Goal: Find specific page/section: Find specific page/section

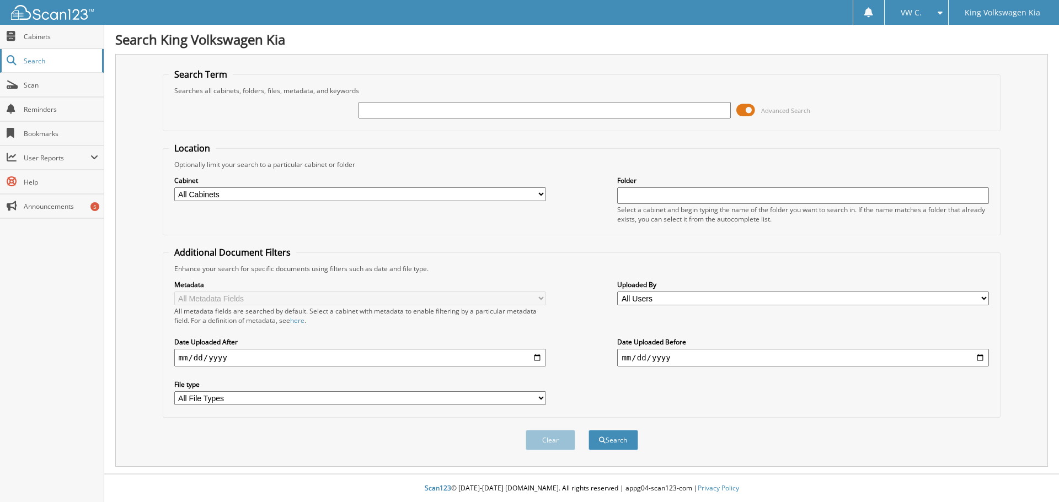
click at [54, 51] on link "Search" at bounding box center [52, 61] width 104 height 24
click at [484, 104] on input "text" at bounding box center [545, 110] width 372 height 17
type input "186660"
click at [589, 430] on button "Search" at bounding box center [614, 440] width 50 height 20
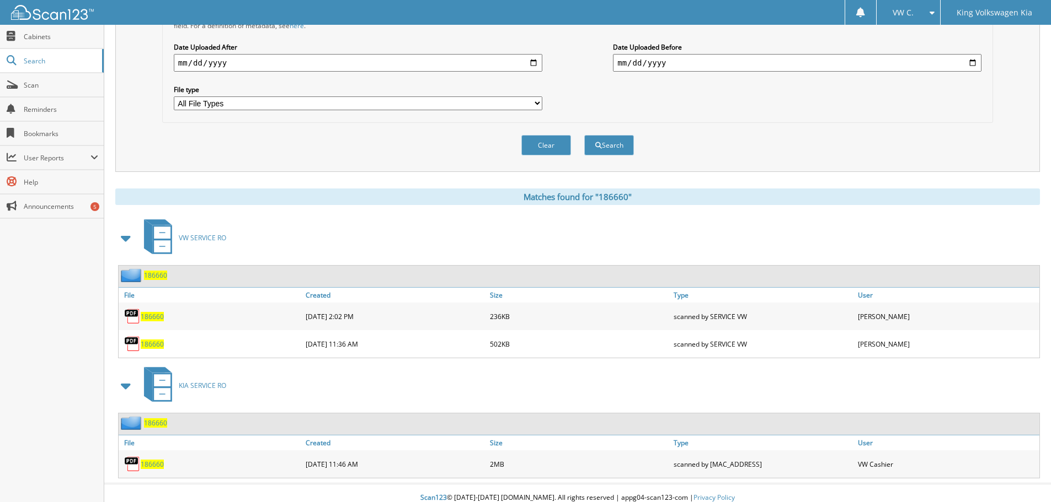
scroll to position [305, 0]
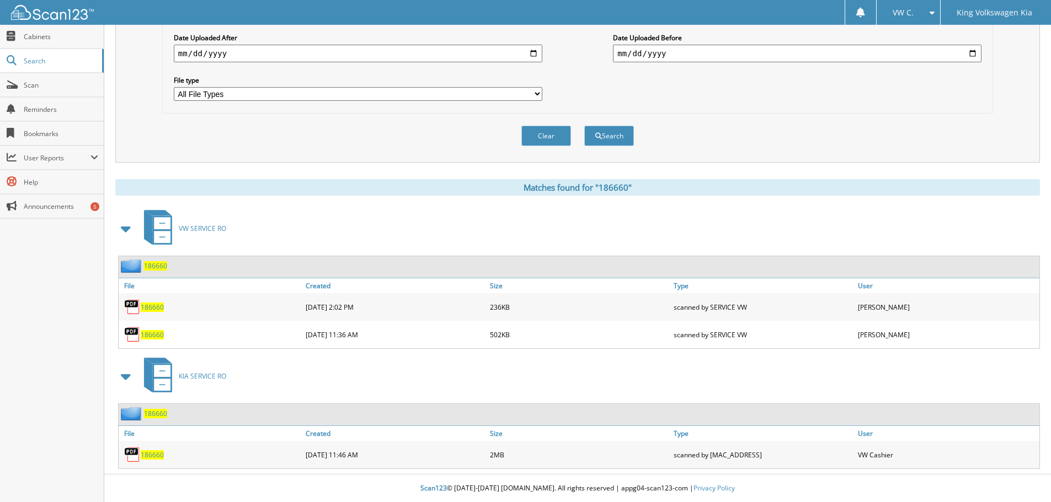
click at [147, 453] on span "186660" at bounding box center [152, 455] width 23 height 9
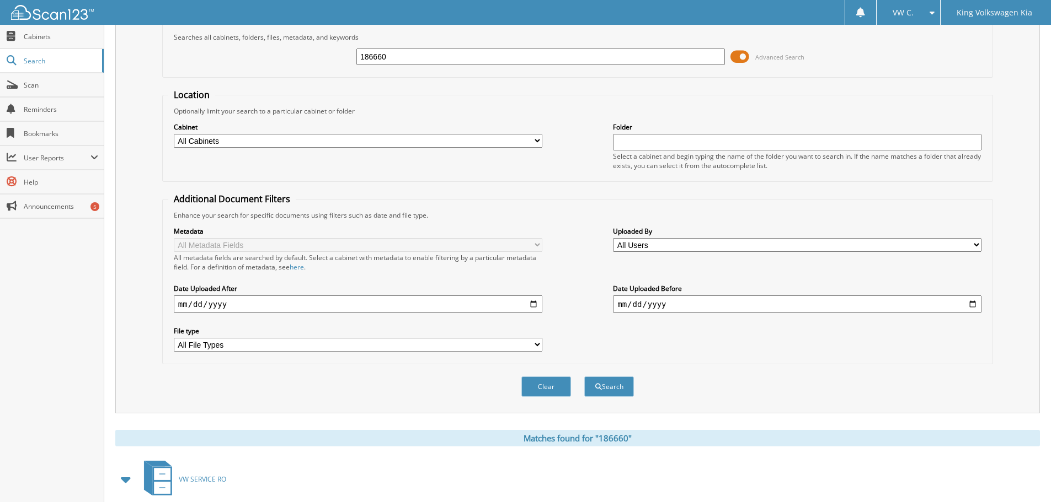
scroll to position [0, 0]
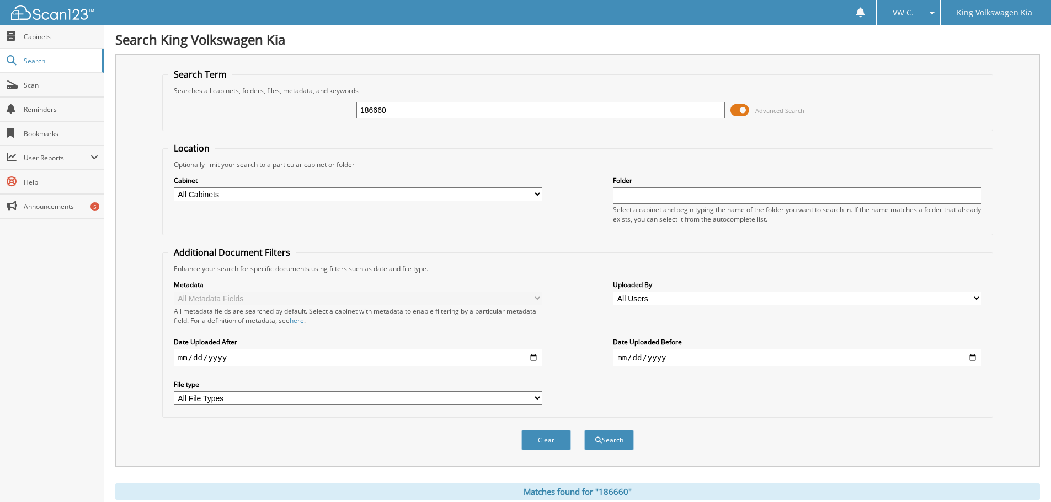
click at [381, 106] on input "186660" at bounding box center [540, 110] width 368 height 17
click at [378, 109] on input "186660" at bounding box center [540, 110] width 368 height 17
click at [381, 111] on input "186660" at bounding box center [540, 110] width 368 height 17
type input "186680"
click at [584, 430] on button "Search" at bounding box center [609, 440] width 50 height 20
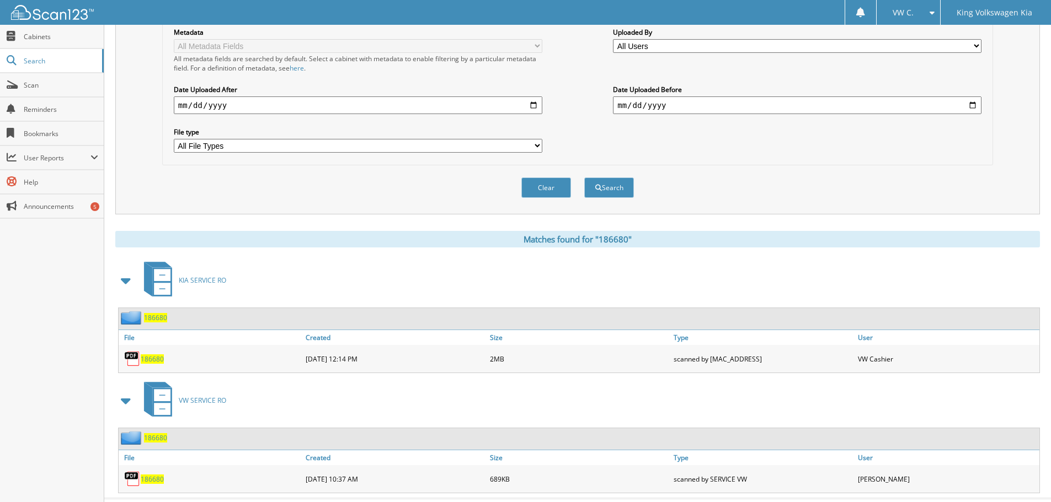
scroll to position [277, 0]
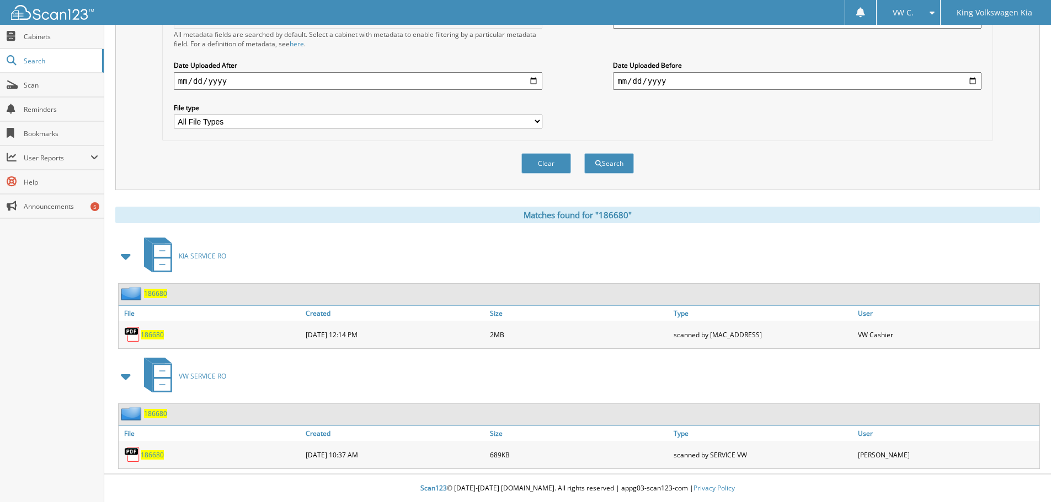
click at [163, 329] on div "186680" at bounding box center [211, 335] width 184 height 22
click at [161, 337] on span "186680" at bounding box center [152, 334] width 23 height 9
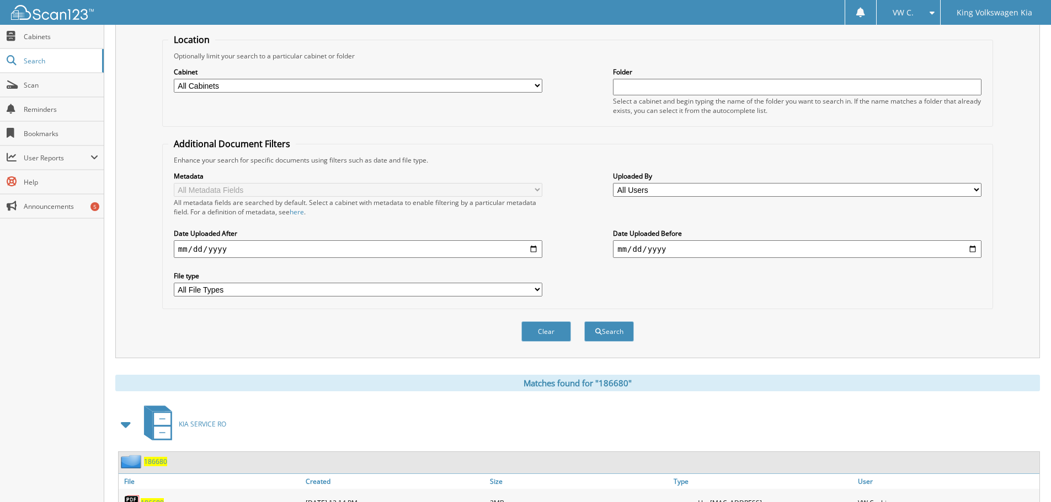
scroll to position [0, 0]
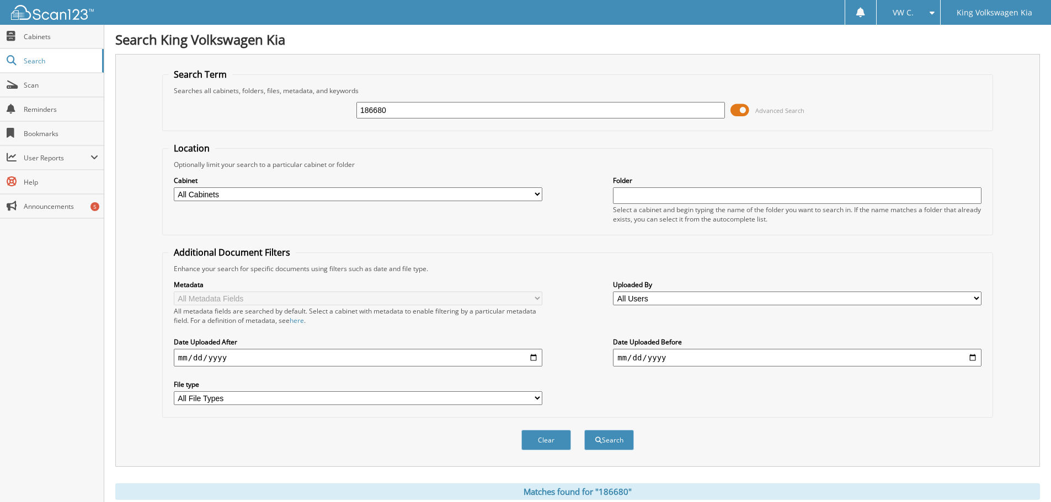
click at [392, 112] on input "186680" at bounding box center [540, 110] width 368 height 17
type input "186860"
click at [584, 430] on button "Search" at bounding box center [609, 440] width 50 height 20
drag, startPoint x: 412, startPoint y: 111, endPoint x: 351, endPoint y: 101, distance: 61.5
click at [341, 105] on div "186860 Advanced Search" at bounding box center [577, 110] width 819 height 30
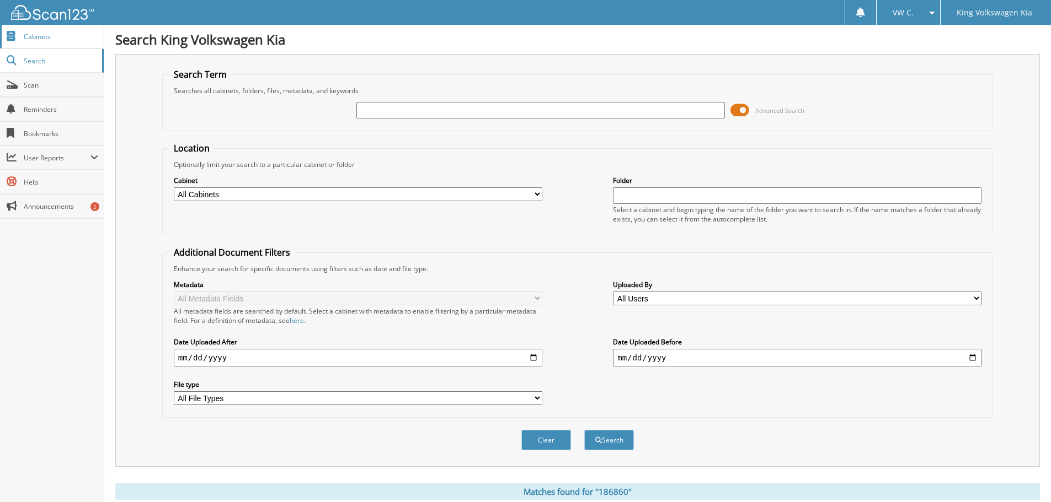
click at [51, 33] on span "Cabinets" at bounding box center [61, 36] width 74 height 9
